Goal: Information Seeking & Learning: Check status

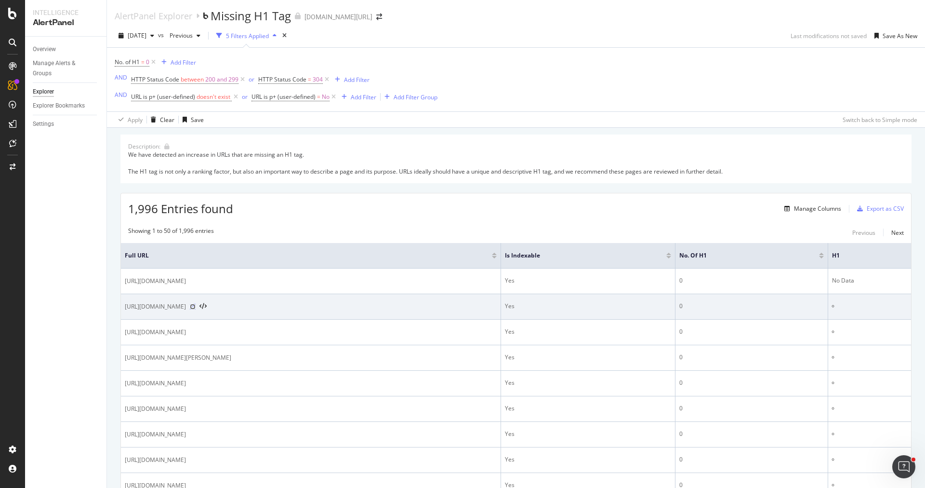
click at [196, 306] on icon at bounding box center [193, 307] width 6 height 6
